Goal: Information Seeking & Learning: Understand process/instructions

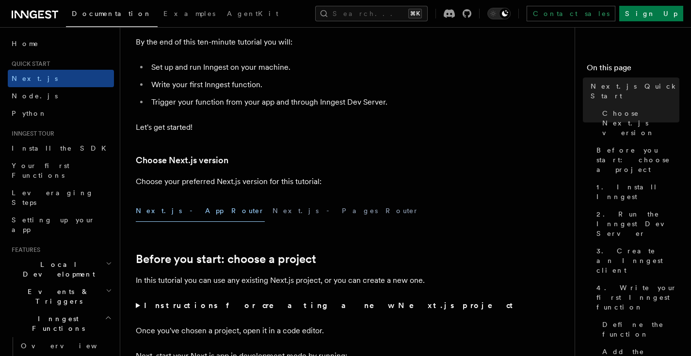
scroll to position [130, 0]
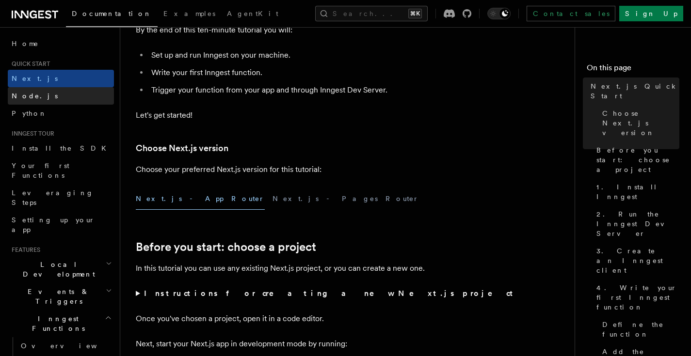
click at [24, 97] on span "Node.js" at bounding box center [35, 96] width 46 height 8
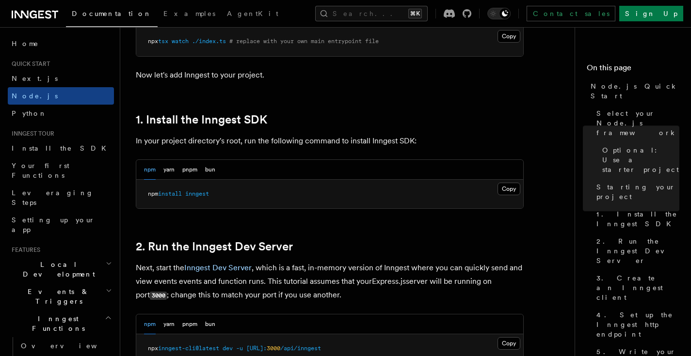
scroll to position [597, 0]
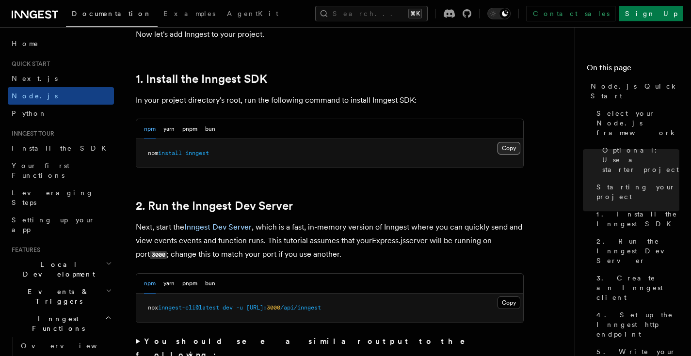
click at [513, 149] on button "Copy Copied" at bounding box center [509, 148] width 23 height 13
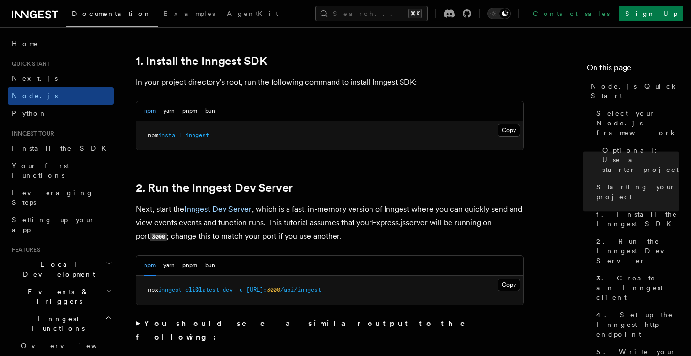
scroll to position [639, 0]
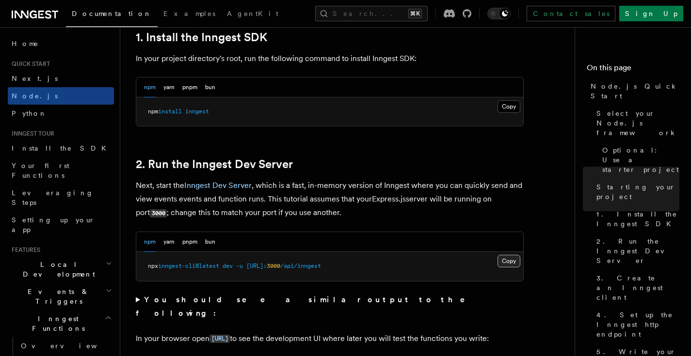
click at [507, 264] on button "Copy Copied" at bounding box center [509, 261] width 23 height 13
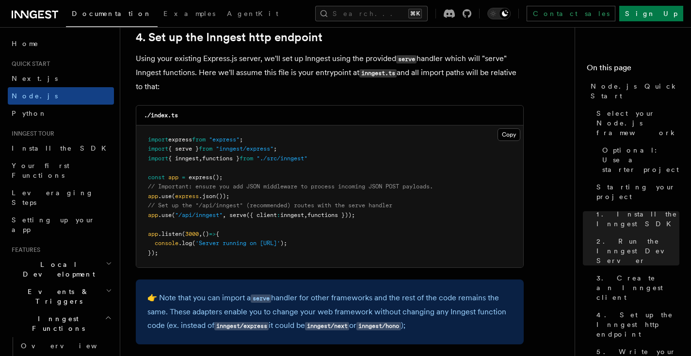
scroll to position [1495, 0]
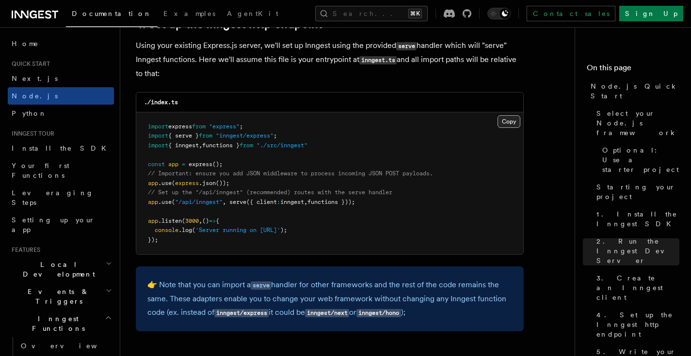
click at [510, 126] on button "Copy Copied" at bounding box center [509, 121] width 23 height 13
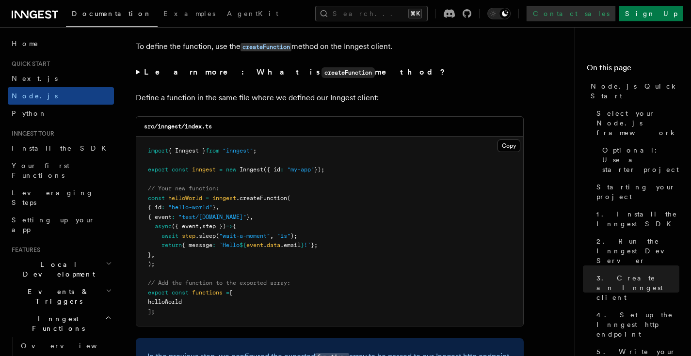
scroll to position [1934, 0]
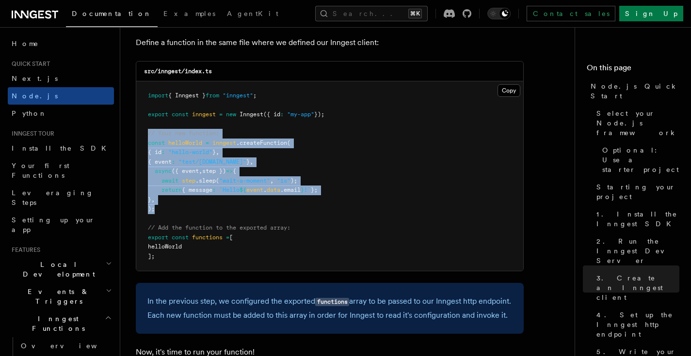
drag, startPoint x: 164, startPoint y: 216, endPoint x: 144, endPoint y: 139, distance: 80.1
click at [144, 139] on pre "import { Inngest } from "inngest" ; export const inngest = new Inngest ({ id : …" at bounding box center [329, 176] width 387 height 190
copy code "// Your new function: const helloWorld = inngest .createFunction ( { id : "hell…"
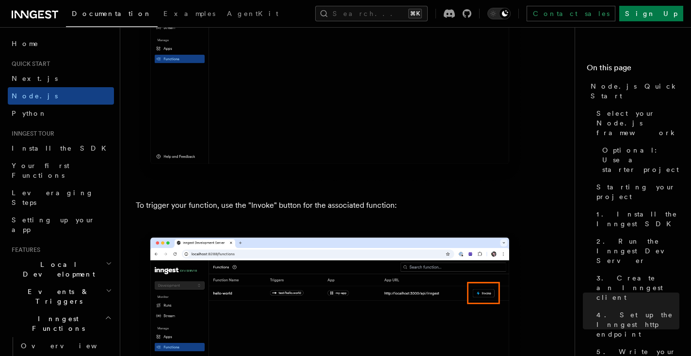
scroll to position [0, 0]
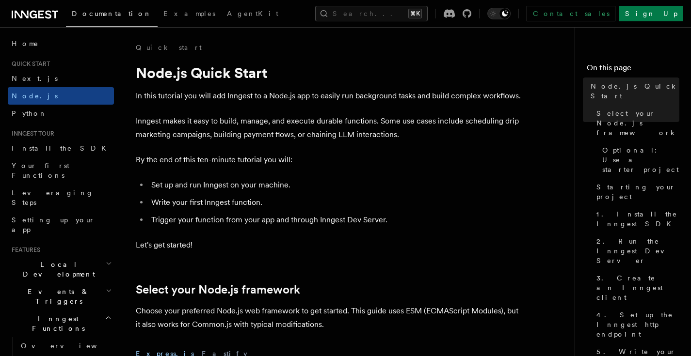
click at [29, 13] on icon at bounding box center [35, 15] width 47 height 12
